Goal: Task Accomplishment & Management: Use online tool/utility

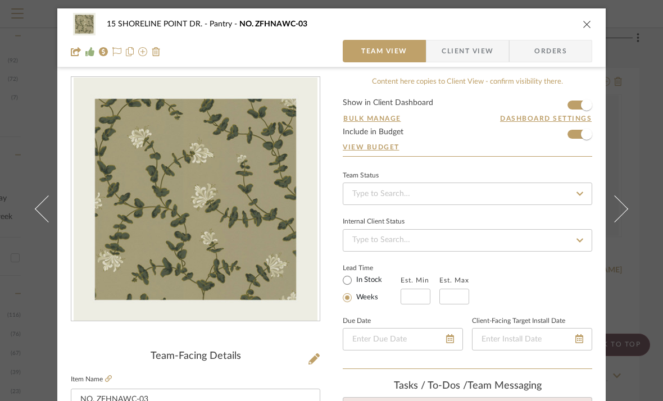
click at [584, 20] on icon "close" at bounding box center [586, 24] width 9 height 9
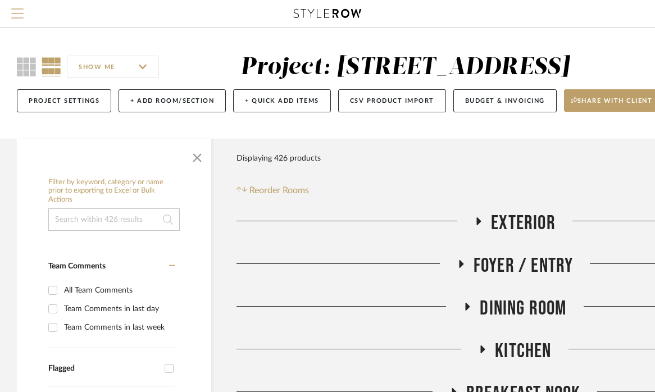
click at [16, 21] on span "Menu" at bounding box center [17, 16] width 12 height 17
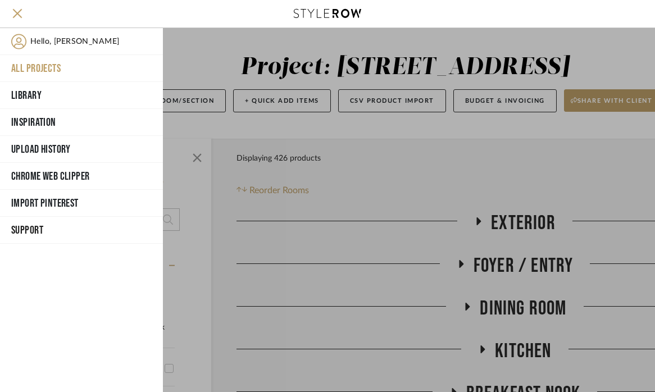
click at [30, 68] on button "All Projects" at bounding box center [81, 68] width 163 height 27
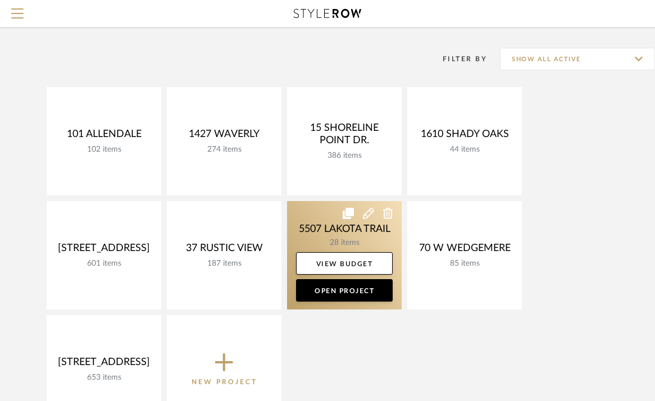
click at [321, 229] on link at bounding box center [344, 255] width 115 height 108
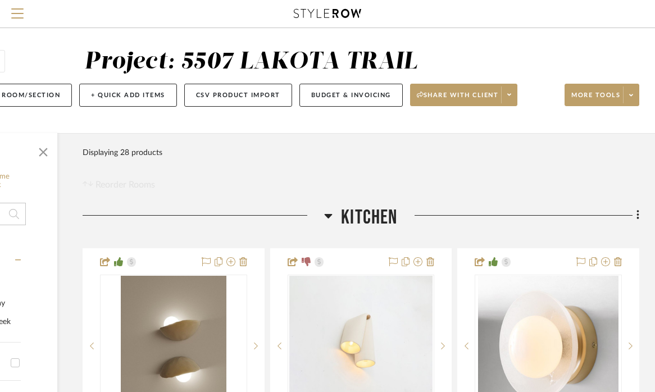
scroll to position [6, 154]
click at [109, 99] on button "+ Quick Add Items" at bounding box center [128, 95] width 98 height 23
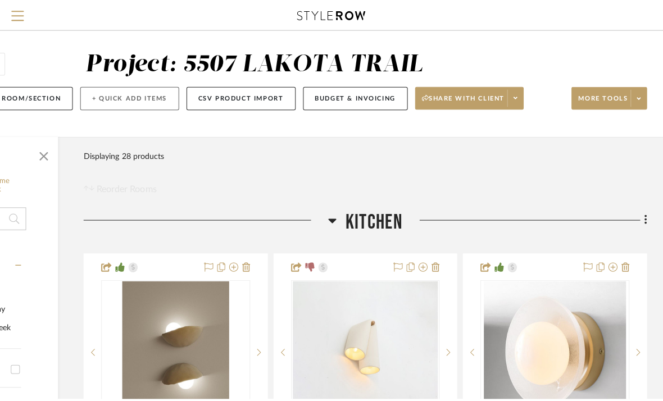
scroll to position [0, 0]
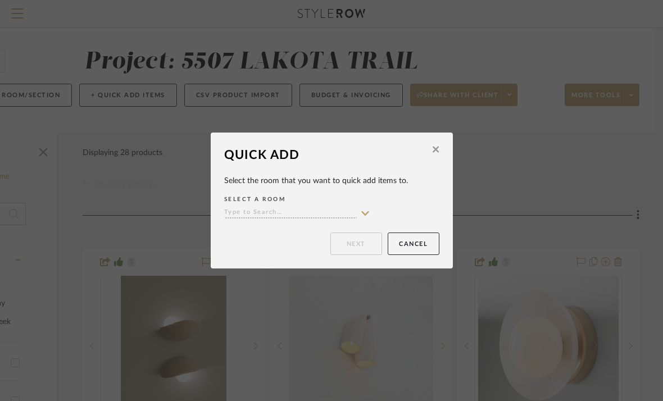
click at [360, 203] on label "SELECT A ROOM" at bounding box center [331, 199] width 215 height 10
click at [432, 149] on icon at bounding box center [435, 149] width 6 height 10
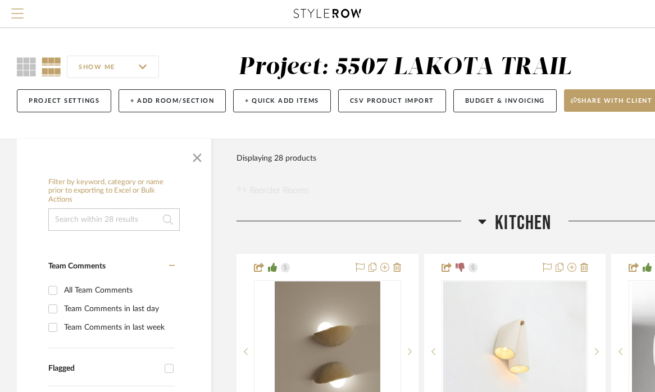
click at [23, 16] on span "Menu" at bounding box center [17, 16] width 12 height 17
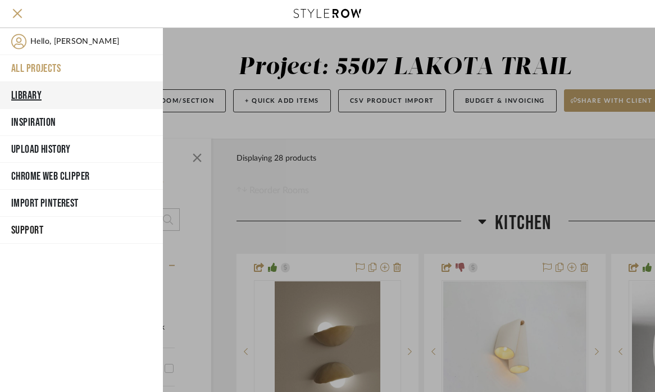
click at [23, 90] on button "Library" at bounding box center [81, 95] width 163 height 27
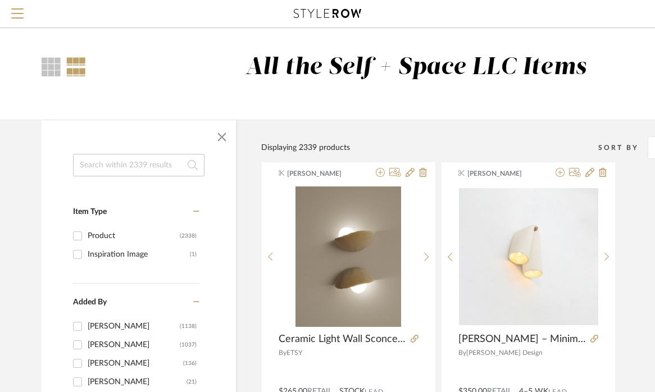
click at [138, 166] on input at bounding box center [138, 165] width 131 height 22
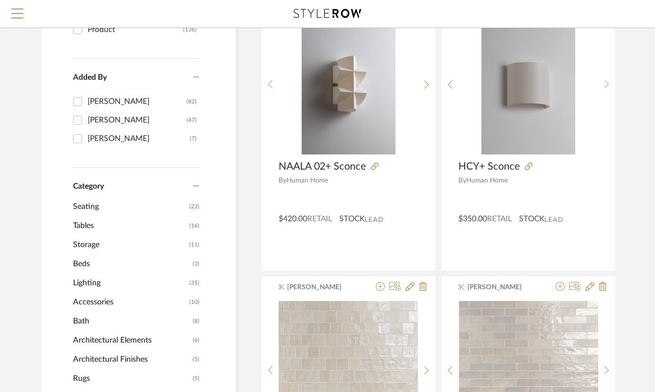
scroll to position [92, 0]
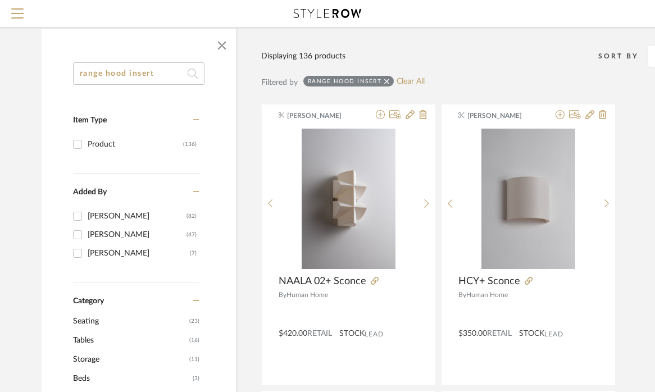
click at [162, 71] on input "range hood insert" at bounding box center [138, 73] width 131 height 22
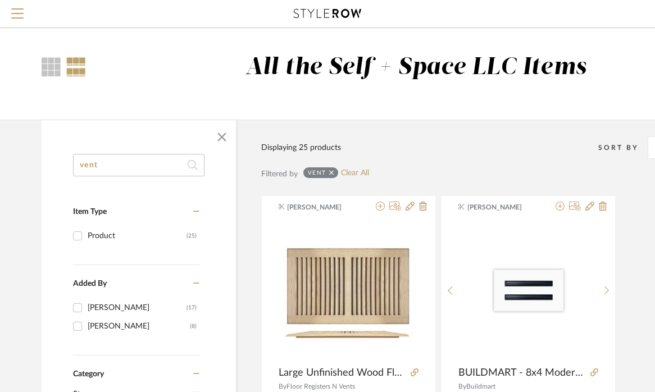
click at [131, 172] on input "vent" at bounding box center [138, 165] width 131 height 22
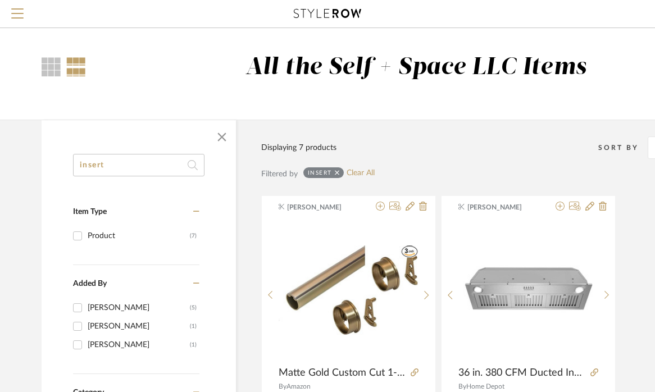
click at [143, 167] on input "insert" at bounding box center [138, 165] width 131 height 22
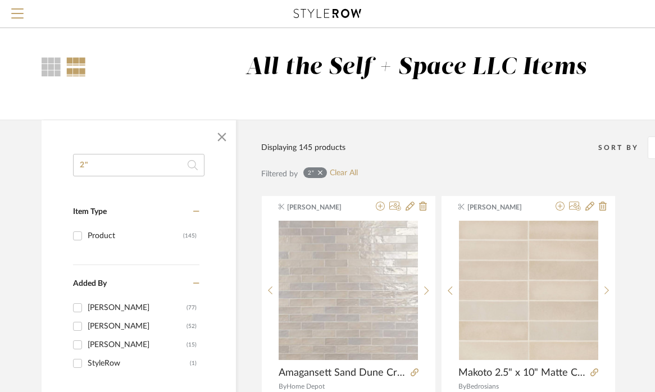
type input "2"
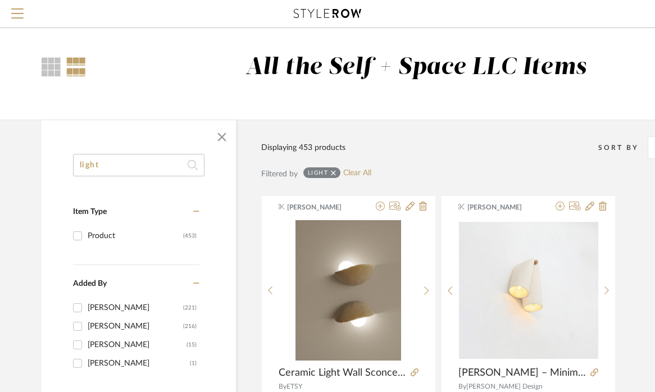
click at [78, 161] on input "light" at bounding box center [138, 165] width 131 height 22
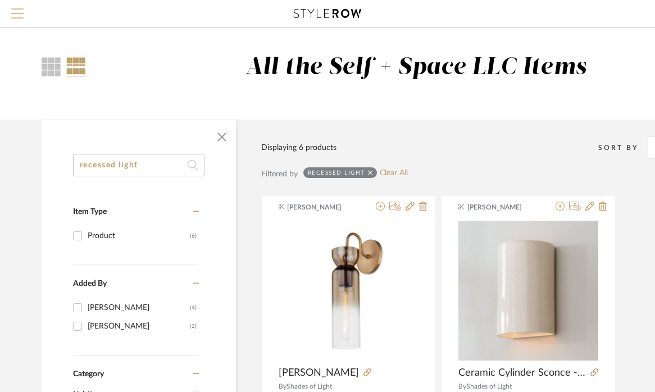
type input "recessed light"
click at [17, 14] on span "Menu" at bounding box center [17, 16] width 12 height 17
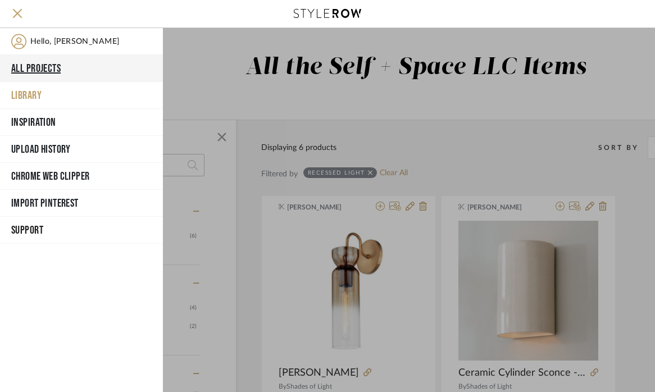
click at [30, 64] on button "All Projects" at bounding box center [81, 68] width 163 height 27
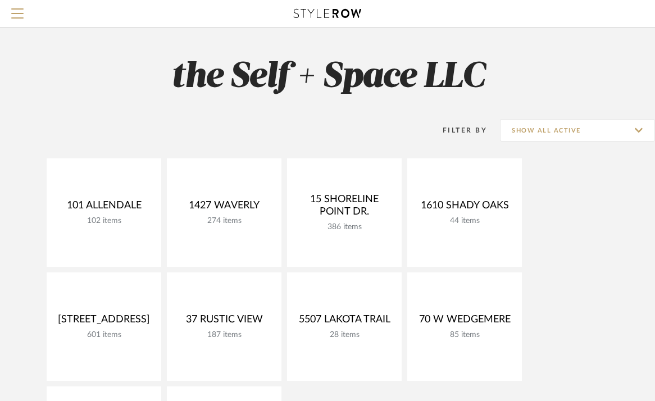
scroll to position [183, 0]
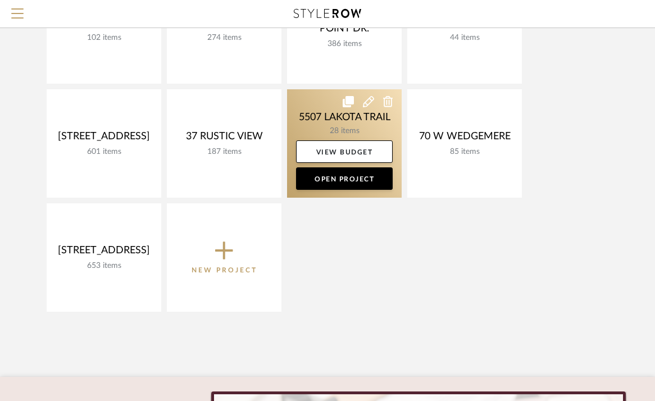
click at [337, 125] on link at bounding box center [344, 143] width 115 height 108
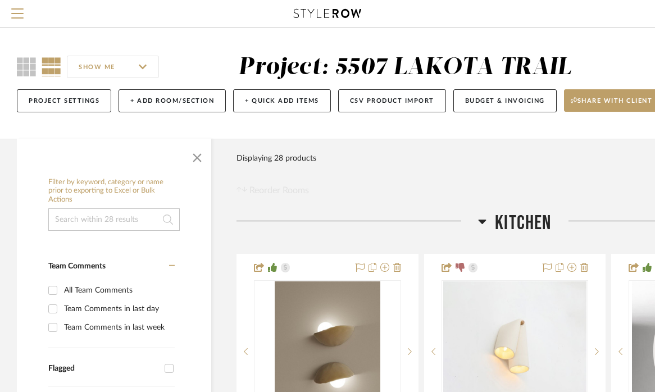
scroll to position [0, 131]
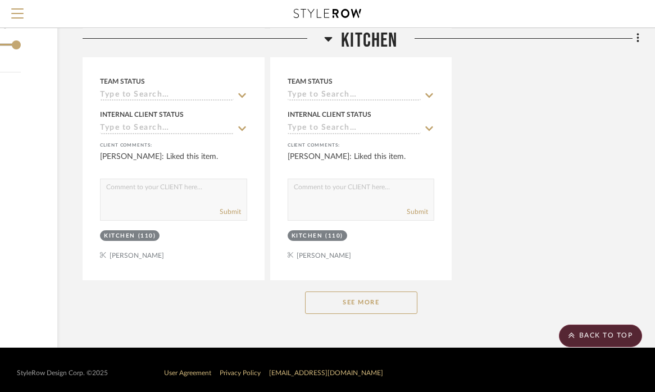
click at [373, 301] on button "See More" at bounding box center [361, 302] width 112 height 22
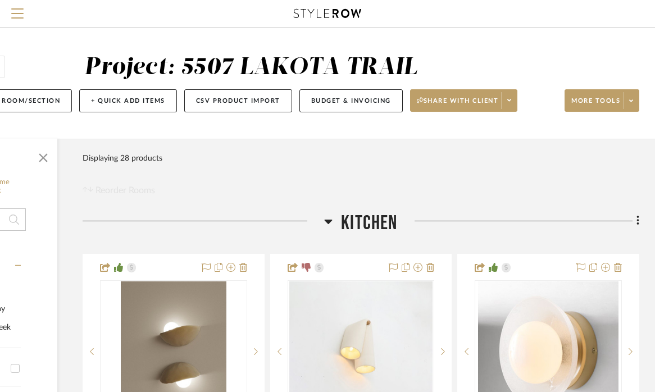
scroll to position [0, 154]
